Goal: Find specific page/section: Find specific page/section

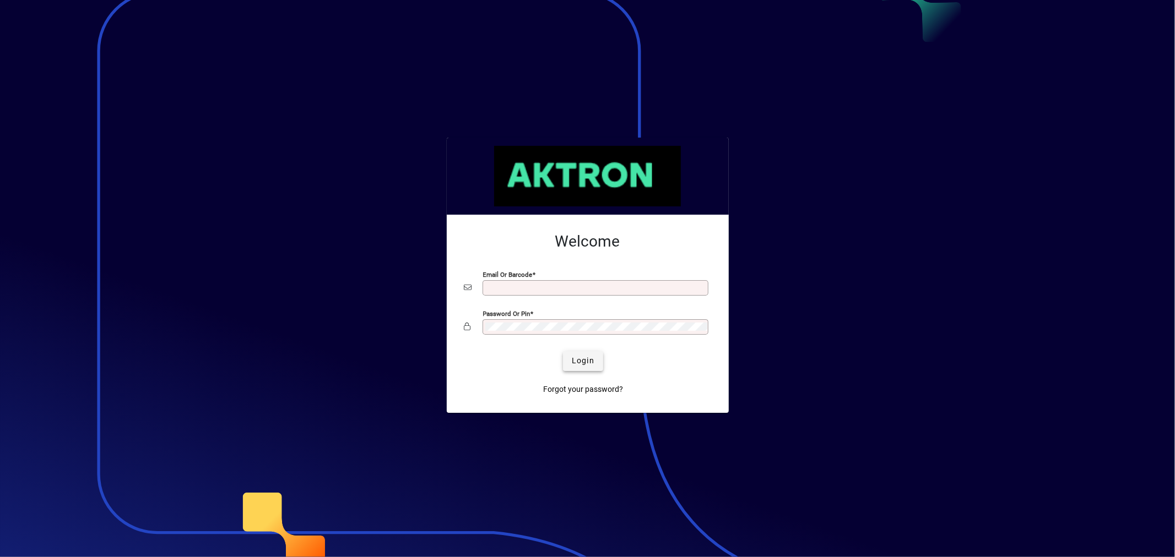
type input "**********"
click at [577, 360] on span "Login" at bounding box center [583, 361] width 23 height 12
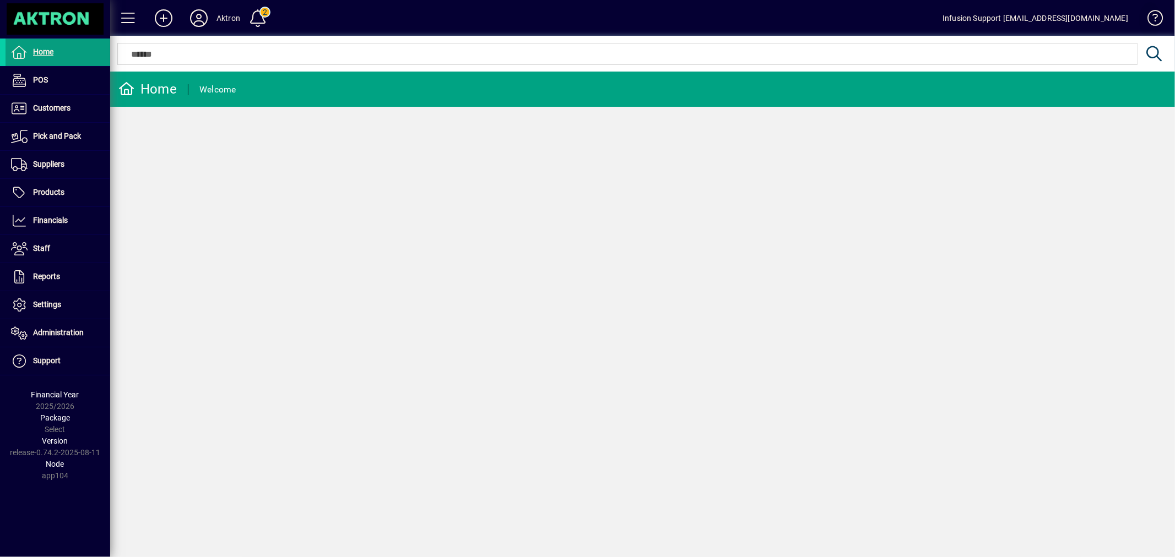
click at [1157, 15] on span at bounding box center [1150, 20] width 26 height 26
click at [62, 112] on span "Customers" at bounding box center [38, 108] width 65 height 13
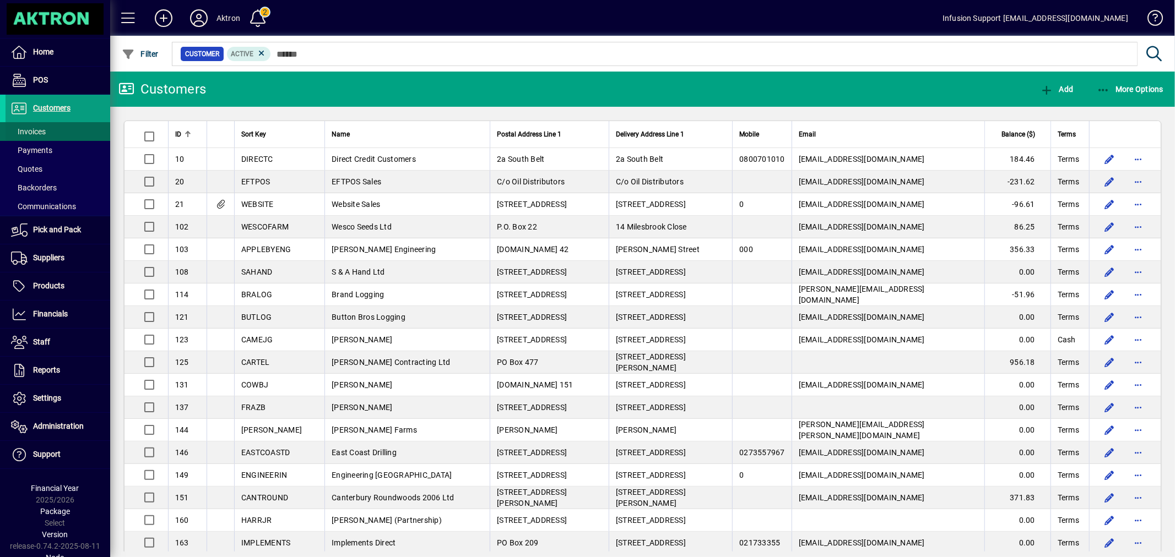
click at [50, 133] on span at bounding box center [58, 131] width 105 height 26
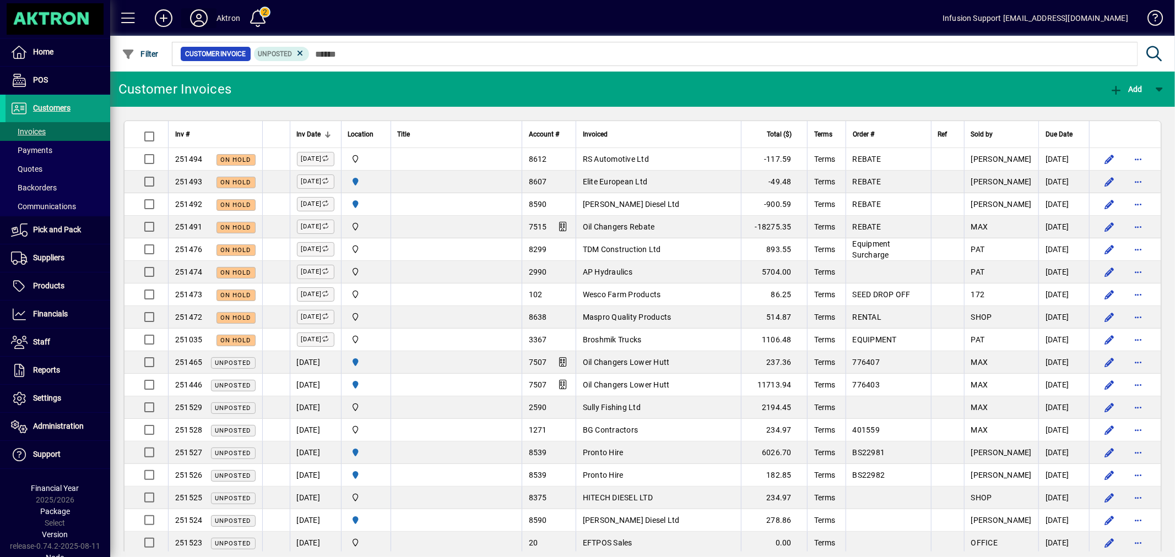
click at [195, 17] on icon at bounding box center [199, 18] width 22 height 18
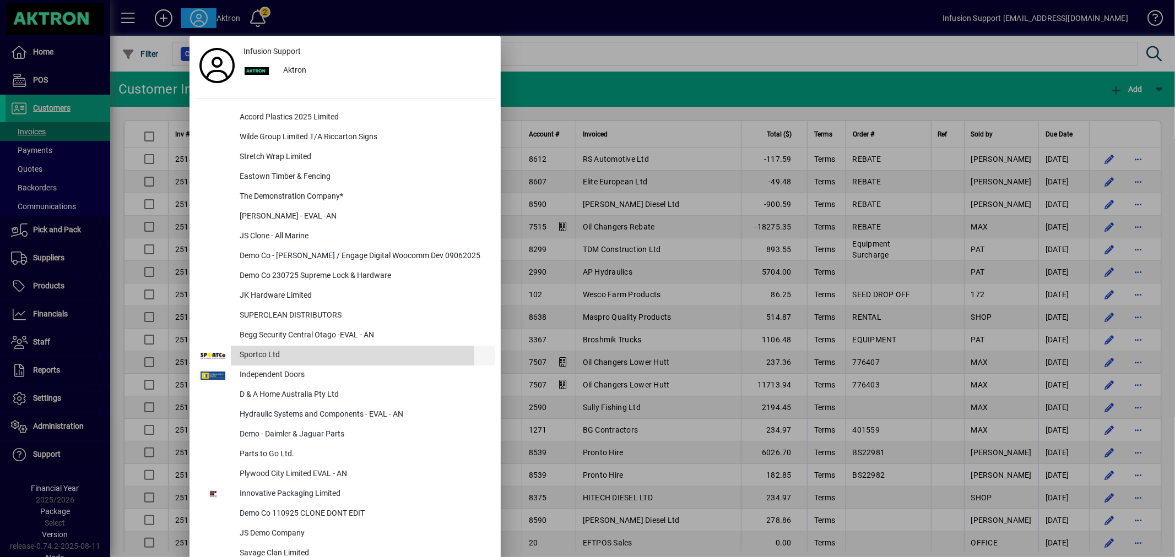
click at [284, 356] on div "Sportco Ltd" at bounding box center [363, 356] width 264 height 20
